Goal: Check status: Check status

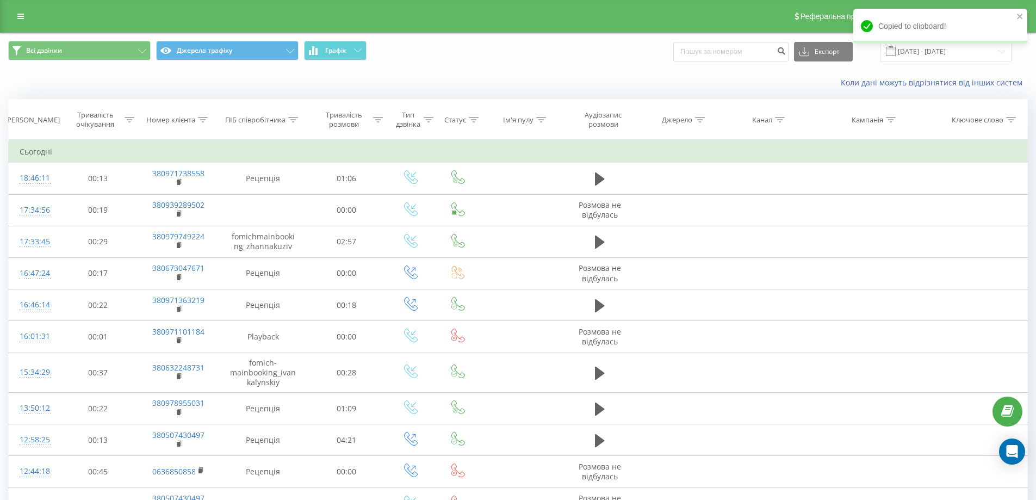
click at [925, 51] on div "Copied to clipboard!" at bounding box center [940, 30] width 174 height 42
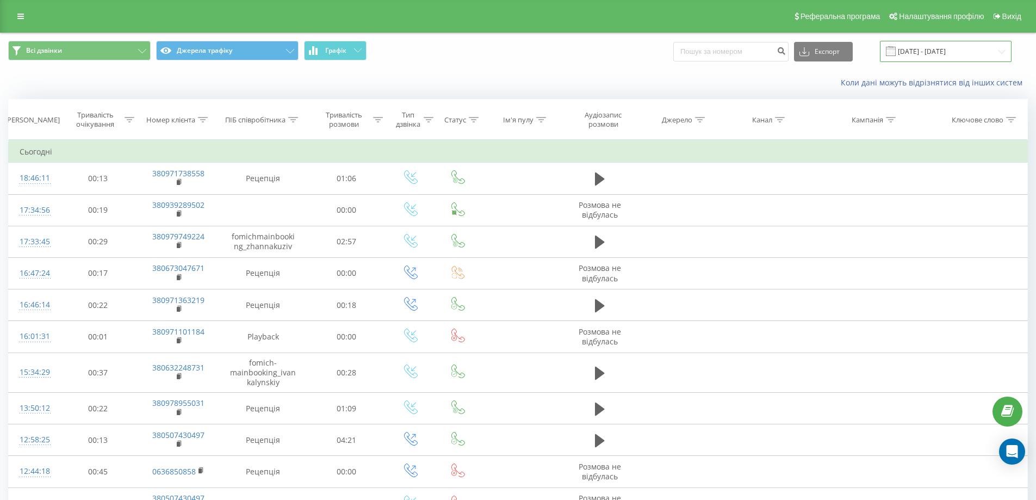
click at [914, 51] on input "21.08.2025 - 21.08.2025" at bounding box center [946, 51] width 132 height 21
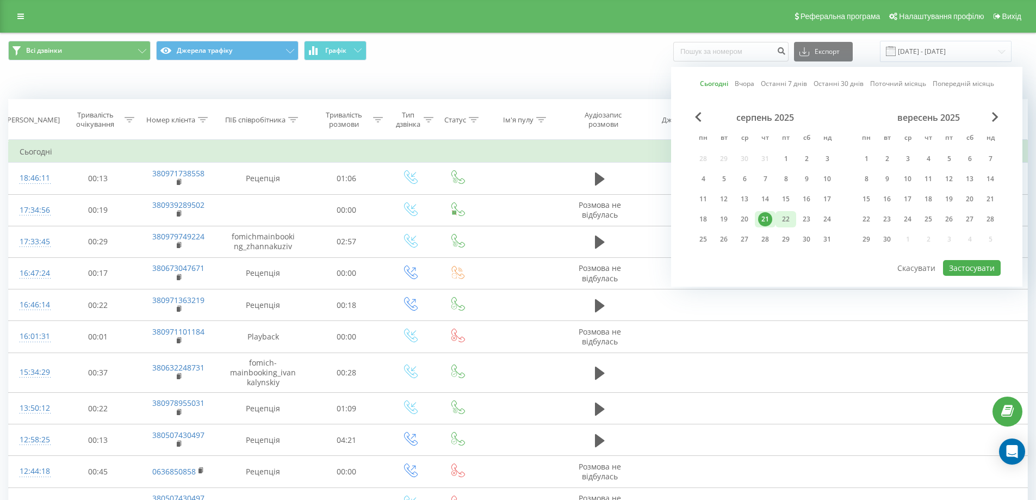
click at [785, 216] on div "22" at bounding box center [786, 219] width 14 height 14
click at [958, 267] on button "Застосувати" at bounding box center [972, 268] width 58 height 16
type input "[DATE] - [DATE]"
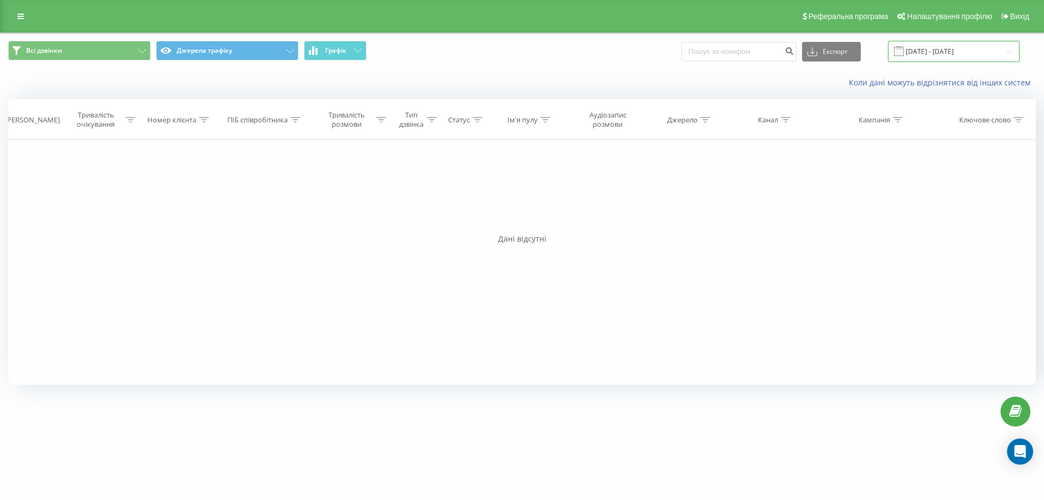
click at [921, 53] on input "[DATE] - [DATE]" at bounding box center [954, 51] width 132 height 21
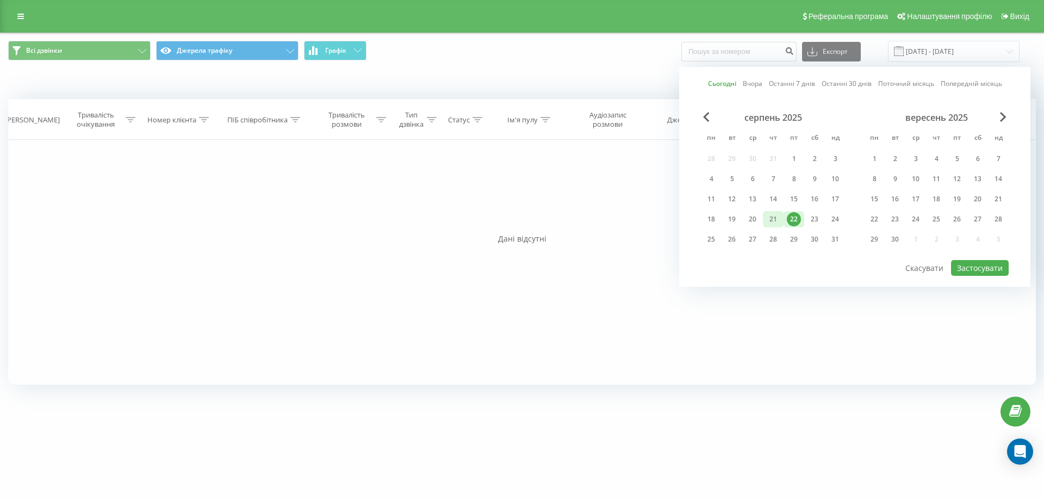
click at [773, 222] on div "21" at bounding box center [773, 219] width 14 height 14
click at [973, 269] on button "Застосувати" at bounding box center [980, 268] width 58 height 16
type input "21.08.2025 - 21.08.2025"
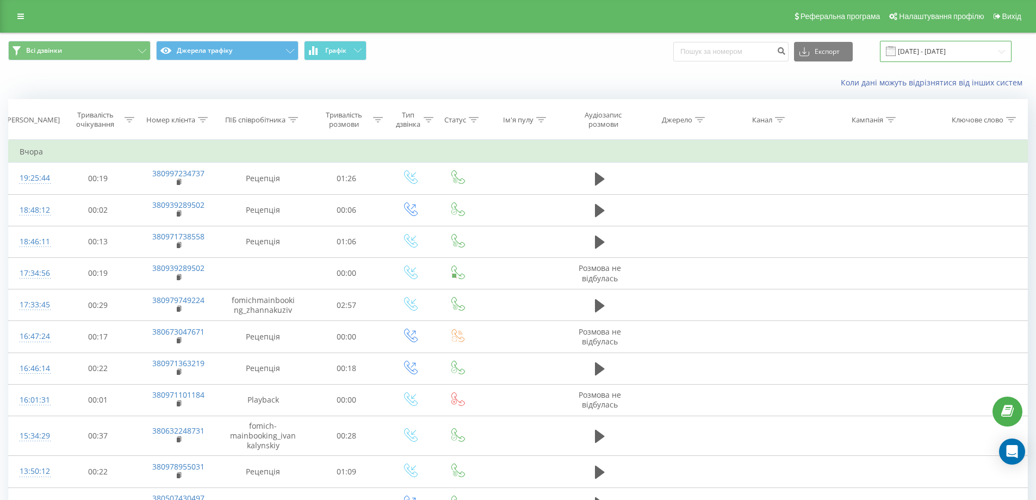
click at [922, 50] on input "21.08.2025 - 21.08.2025" at bounding box center [946, 51] width 132 height 21
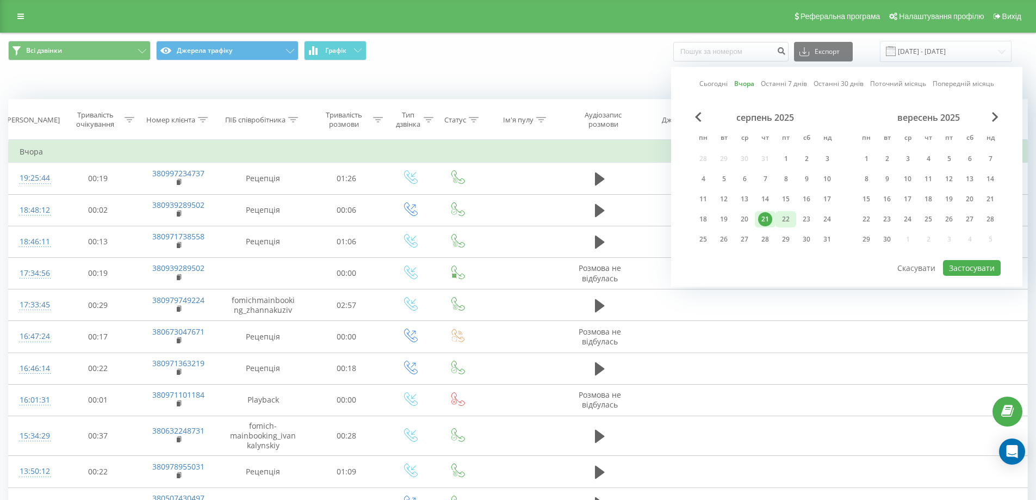
click at [787, 219] on div "22" at bounding box center [786, 219] width 14 height 14
click at [975, 271] on button "Застосувати" at bounding box center [972, 268] width 58 height 16
type input "[DATE] - [DATE]"
